Goal: Information Seeking & Learning: Learn about a topic

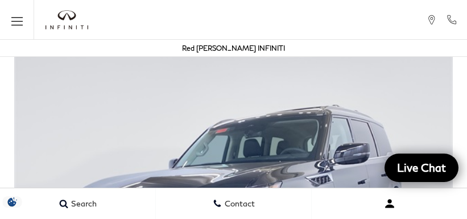
click at [370, 215] on button "Open user profile menu" at bounding box center [389, 204] width 155 height 28
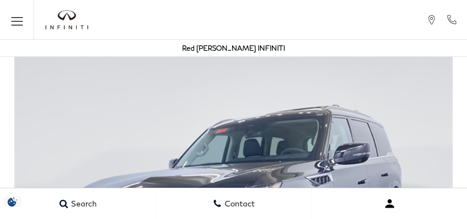
click at [427, 215] on button "Open user profile menu" at bounding box center [389, 204] width 155 height 28
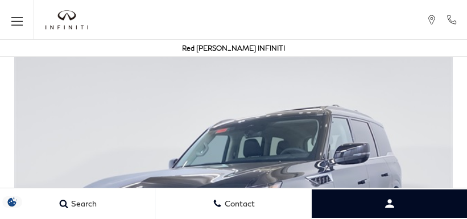
click at [427, 187] on img at bounding box center [233, 210] width 467 height 329
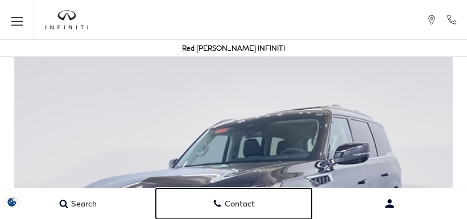
click at [256, 215] on link "Contact" at bounding box center [234, 203] width 156 height 31
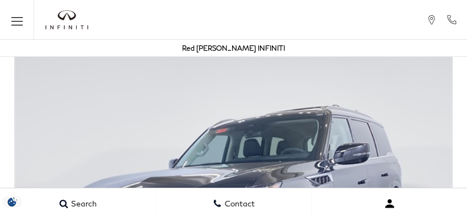
click at [370, 215] on button "Open user profile menu" at bounding box center [389, 204] width 155 height 28
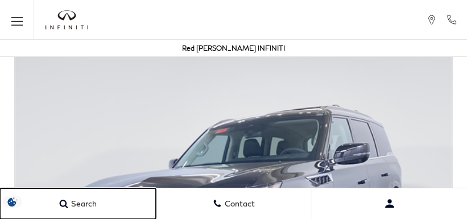
click at [57, 192] on link "Search" at bounding box center [78, 203] width 156 height 31
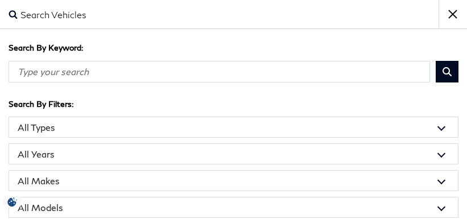
click at [193, 79] on input "Search By Keyword" at bounding box center [220, 71] width 422 height 22
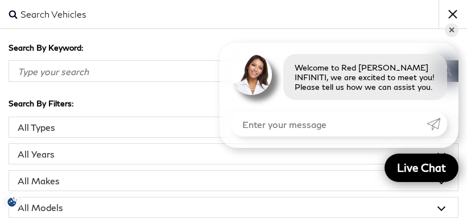
click at [313, 198] on select "All Models 2 Series 2500 Acadia Atlas CT5 CX-5 Edge Explorer Forester GX Highla…" at bounding box center [234, 207] width 450 height 21
